Goal: Task Accomplishment & Management: Use online tool/utility

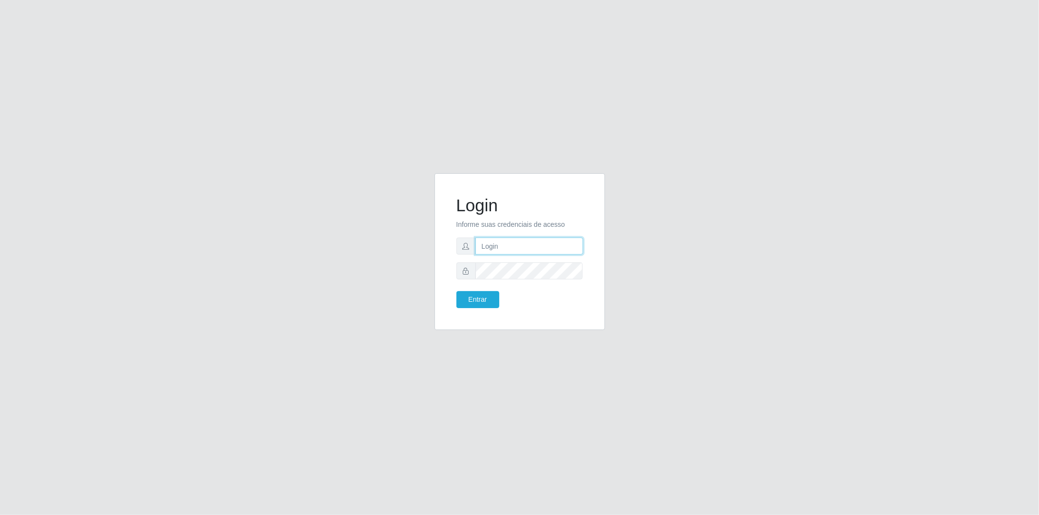
click at [511, 247] on input "text" at bounding box center [529, 246] width 108 height 17
click at [456, 291] on button "Entrar" at bounding box center [477, 299] width 43 height 17
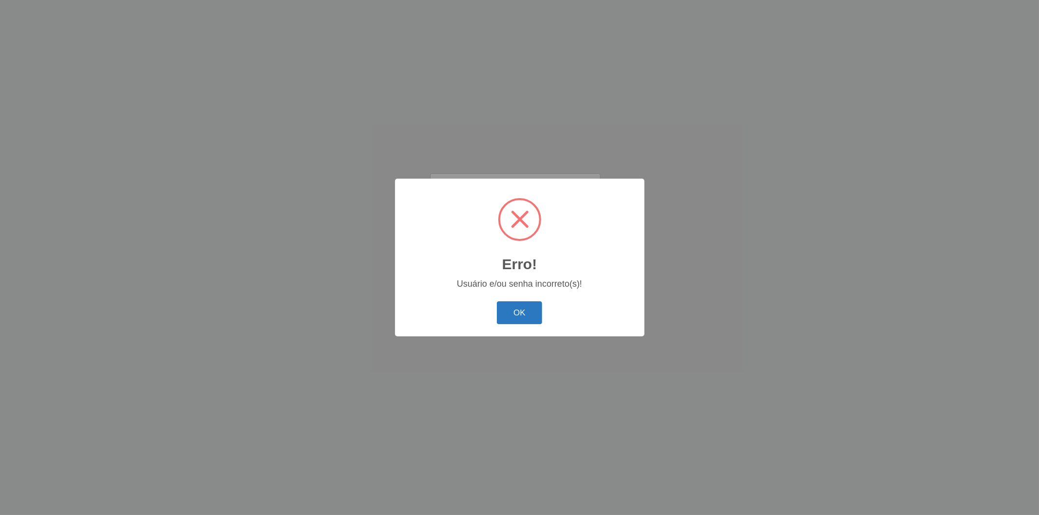
click at [530, 307] on button "OK" at bounding box center [519, 313] width 45 height 23
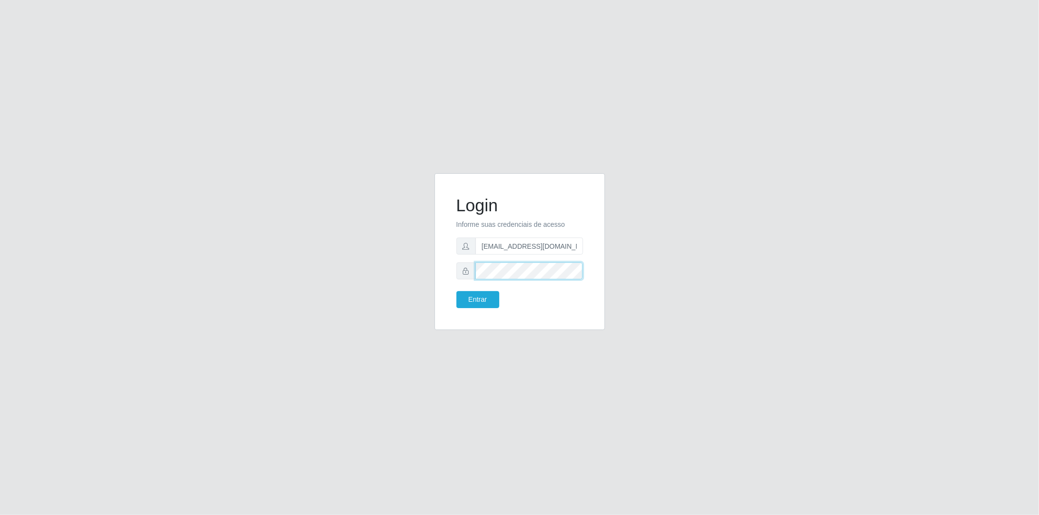
click at [446, 289] on div "Login Informe suas credenciais de acesso [EMAIL_ADDRESS][DOMAIN_NAME] Entrar" at bounding box center [520, 251] width 170 height 157
click at [456, 291] on button "Entrar" at bounding box center [477, 299] width 43 height 17
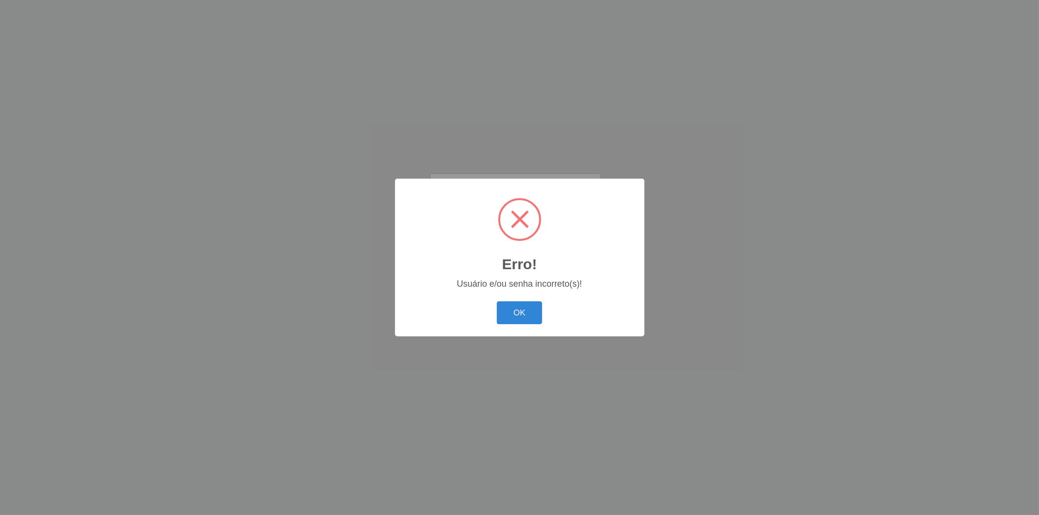
click at [465, 296] on div "Erro! × Usuário e/ou senha incorreto(s)! OK Cancel" at bounding box center [519, 258] width 249 height 158
click at [522, 313] on button "OK" at bounding box center [519, 313] width 45 height 23
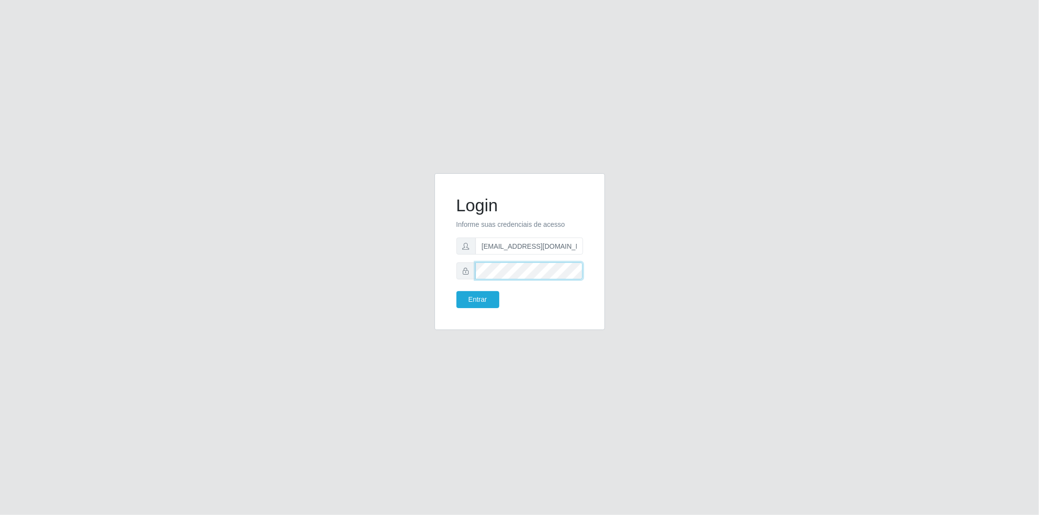
click at [403, 275] on div "Login Informe suas credenciais de acesso [EMAIL_ADDRESS][DOMAIN_NAME] Entrar" at bounding box center [519, 257] width 555 height 169
click at [510, 242] on input "[EMAIL_ADDRESS][DOMAIN_NAME]" at bounding box center [529, 246] width 108 height 17
type input "[EMAIL_ADDRESS][DOMAIN_NAME]"
click at [484, 304] on button "Entrar" at bounding box center [477, 299] width 43 height 17
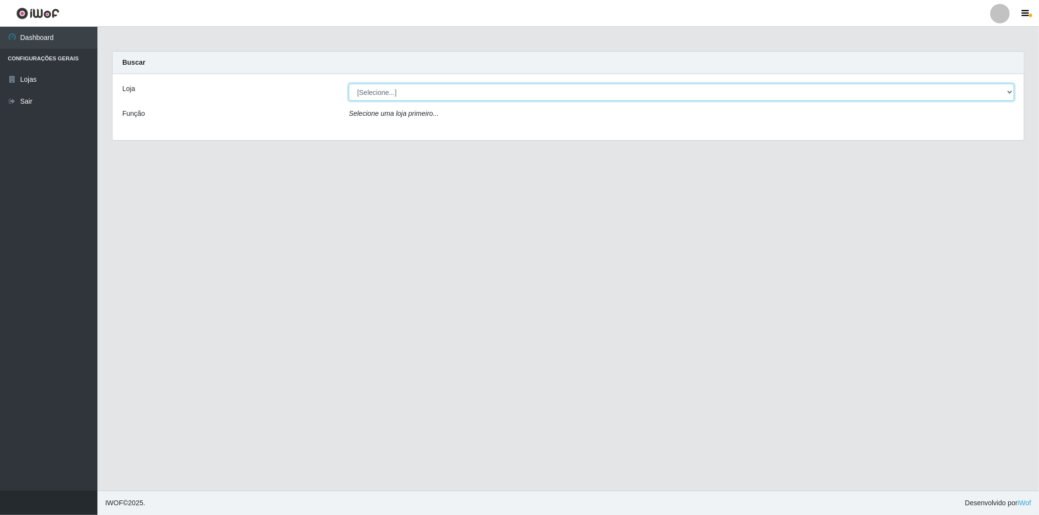
click at [451, 92] on select "[Selecione...] BomQueSó Agreste - Loja 2" at bounding box center [681, 92] width 665 height 17
select select "214"
click at [349, 84] on select "[Selecione...] BomQueSó Agreste - Loja 2" at bounding box center [681, 92] width 665 height 17
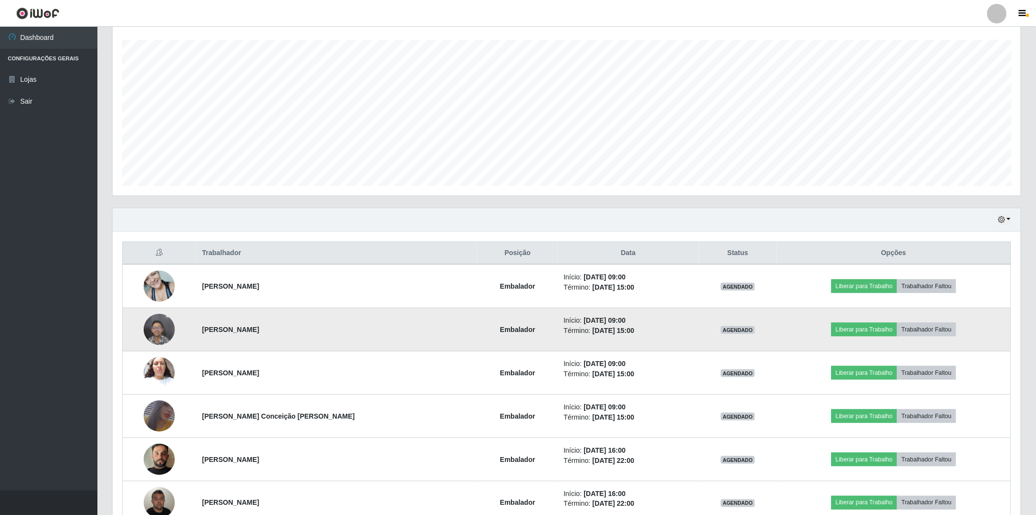
scroll to position [216, 0]
